Goal: Information Seeking & Learning: Stay updated

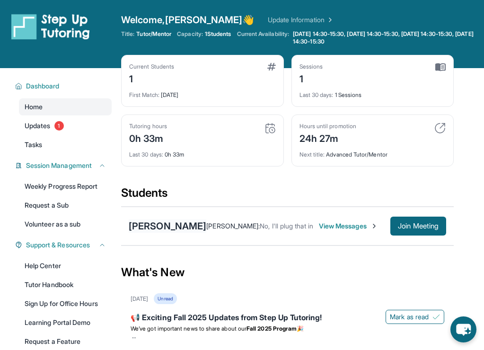
click at [194, 219] on div "[PERSON_NAME]" at bounding box center [168, 225] width 78 height 13
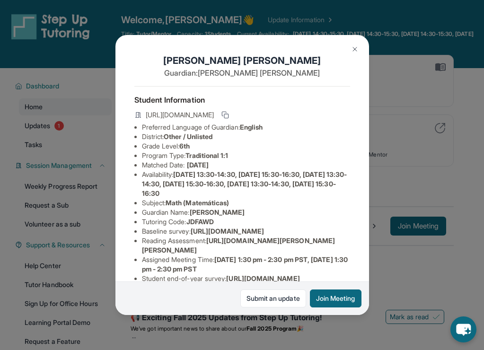
click at [252, 61] on h1 "[PERSON_NAME]" at bounding box center [242, 60] width 216 height 13
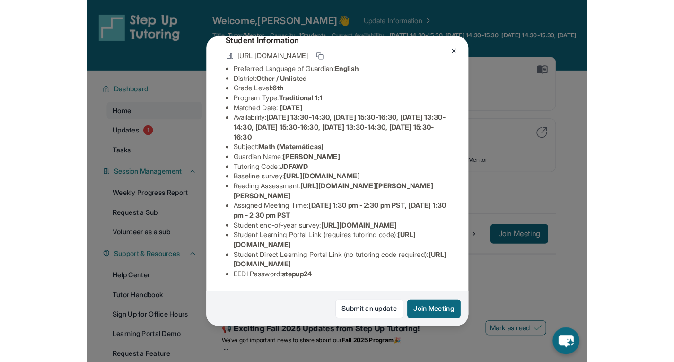
scroll to position [151, 0]
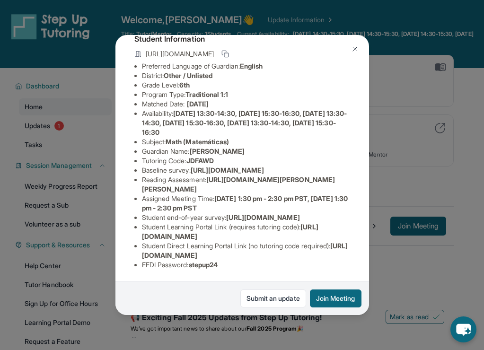
click at [351, 49] on img at bounding box center [355, 49] width 8 height 8
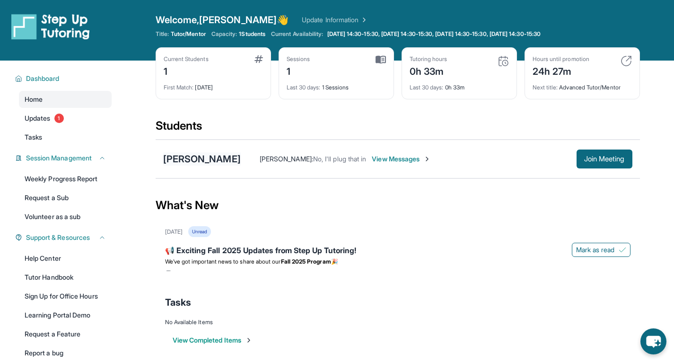
click at [215, 156] on div "[PERSON_NAME]" at bounding box center [202, 158] width 78 height 13
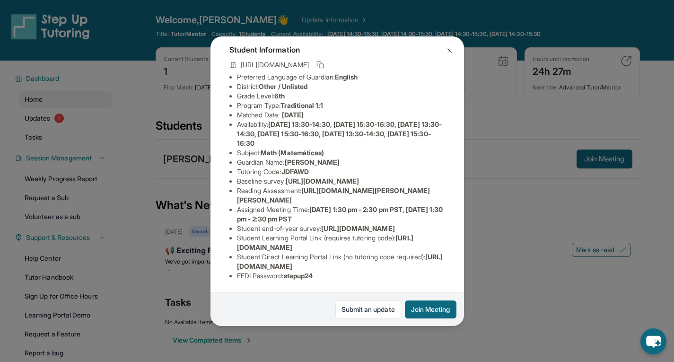
scroll to position [142, 0]
click at [447, 51] on img at bounding box center [450, 51] width 8 height 8
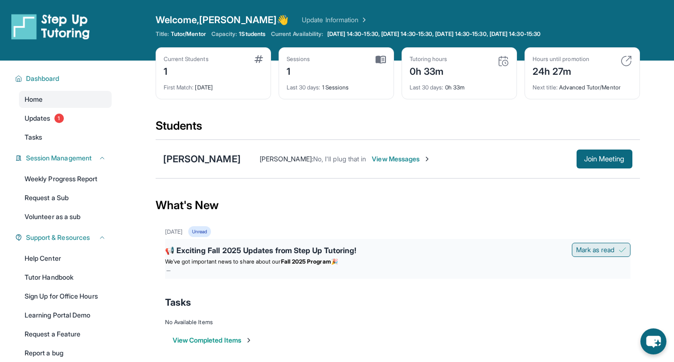
click at [483, 246] on span "Mark as read" at bounding box center [595, 249] width 39 height 9
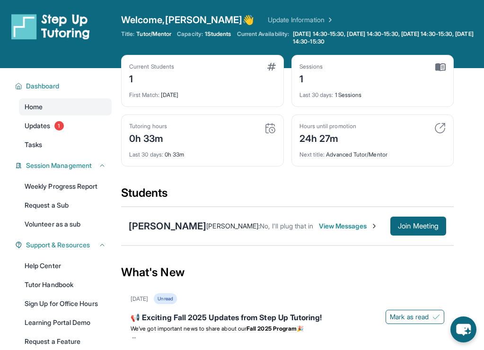
scroll to position [15, 0]
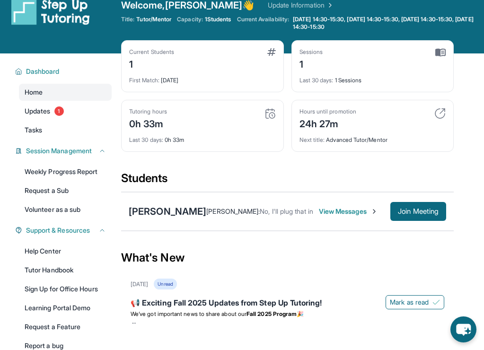
click at [130, 63] on div "1" at bounding box center [151, 63] width 45 height 15
click at [267, 52] on img at bounding box center [271, 52] width 9 height 8
click at [225, 19] on span "1 Students" at bounding box center [218, 20] width 26 height 8
click at [269, 6] on link "Update Information" at bounding box center [301, 4] width 66 height 9
click at [197, 205] on div "[PERSON_NAME]" at bounding box center [168, 211] width 78 height 13
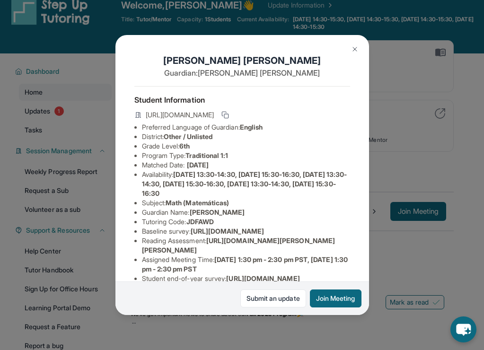
click at [138, 117] on icon at bounding box center [138, 115] width 6 height 6
click at [192, 96] on h4 "Student Information" at bounding box center [242, 99] width 216 height 11
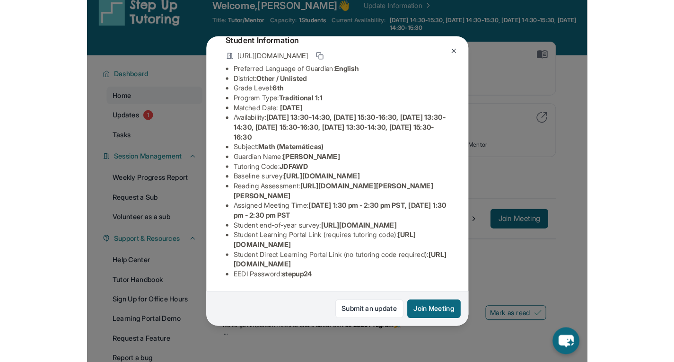
scroll to position [151, 0]
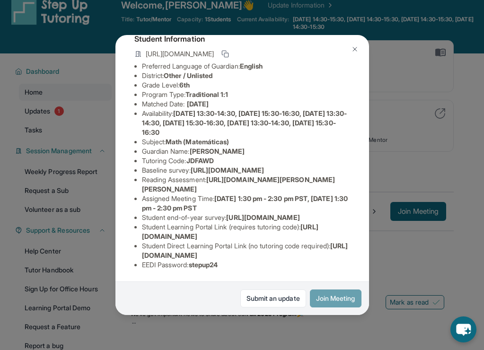
click at [343, 299] on button "Join Meeting" at bounding box center [336, 298] width 52 height 18
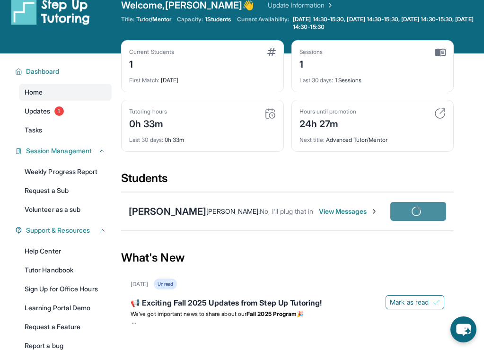
click at [343, 299] on div "📢 Exciting Fall 2025 Updates from Step Up Tutoring! [PERSON_NAME] as read We’ve…" at bounding box center [286, 311] width 313 height 40
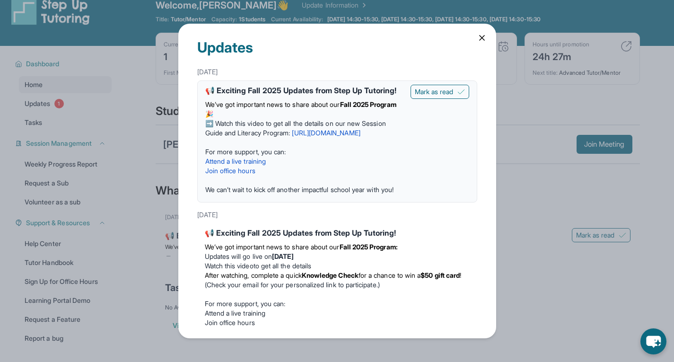
click at [478, 39] on icon at bounding box center [481, 37] width 9 height 9
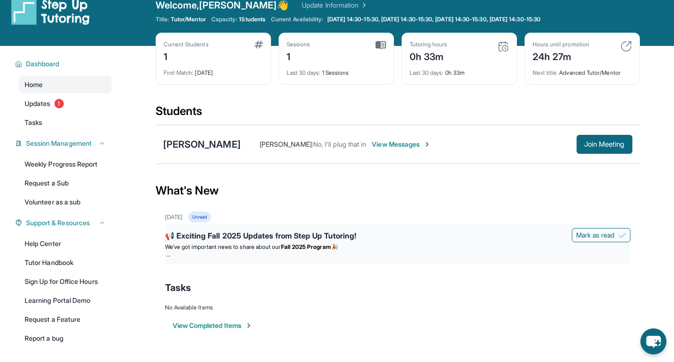
click at [442, 237] on div "📢 Exciting Fall 2025 Updates from Step Up Tutoring!" at bounding box center [397, 236] width 465 height 13
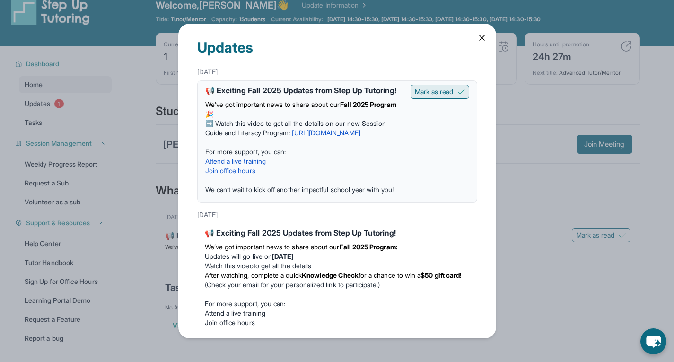
click at [423, 95] on span "Mark as read" at bounding box center [434, 91] width 39 height 9
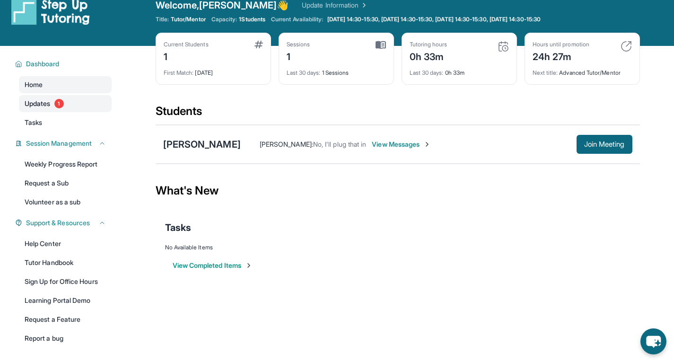
click at [47, 108] on span "Updates" at bounding box center [38, 103] width 26 height 9
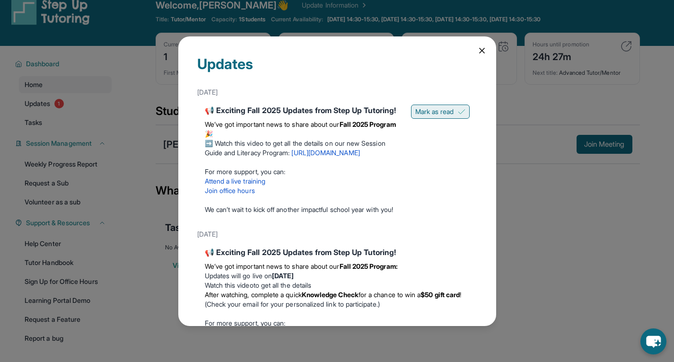
click at [440, 113] on span "Mark as read" at bounding box center [434, 111] width 39 height 9
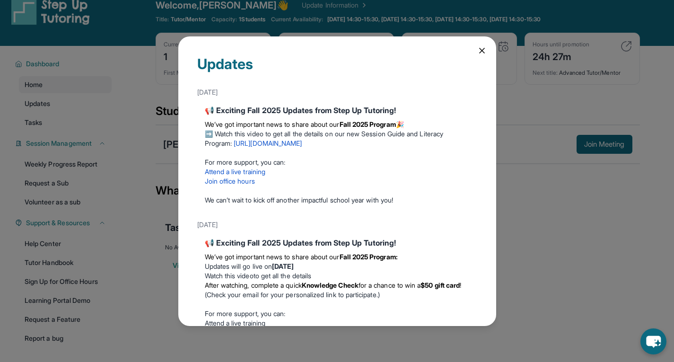
click at [477, 54] on icon at bounding box center [481, 50] width 9 height 9
